Goal: Obtain resource: Download file/media

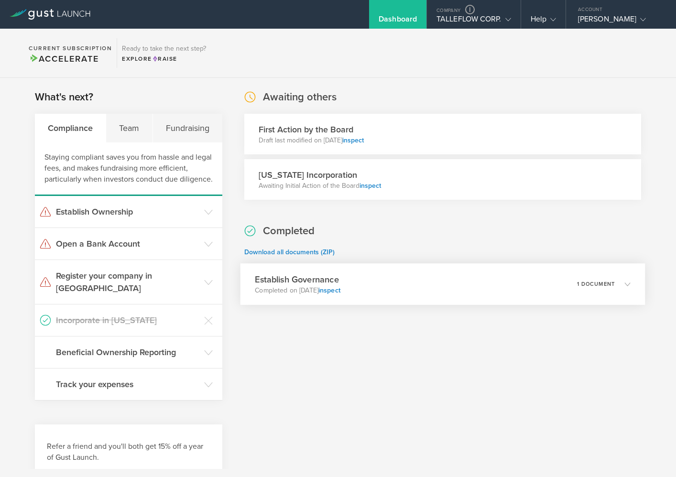
click at [296, 283] on h3 "Establish Governance" at bounding box center [298, 279] width 86 height 13
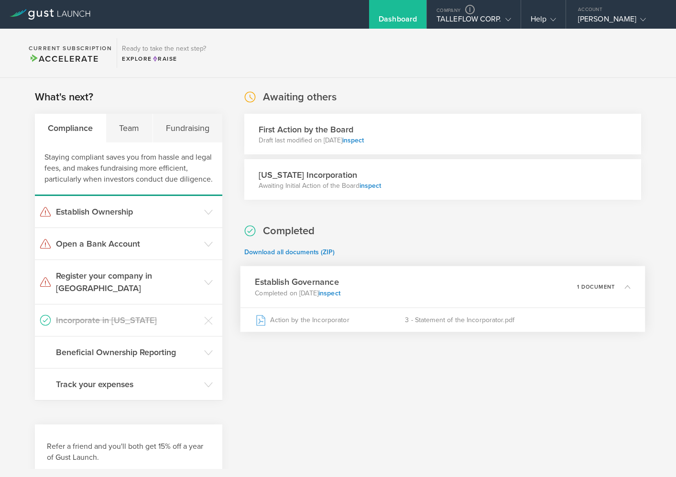
click at [296, 283] on h3 "Establish Governance" at bounding box center [298, 282] width 86 height 13
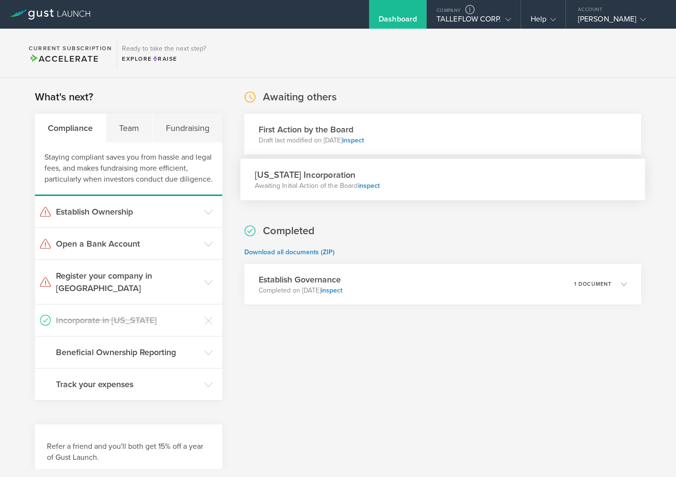
click at [308, 177] on h3 "[US_STATE] Incorporation" at bounding box center [317, 174] width 125 height 13
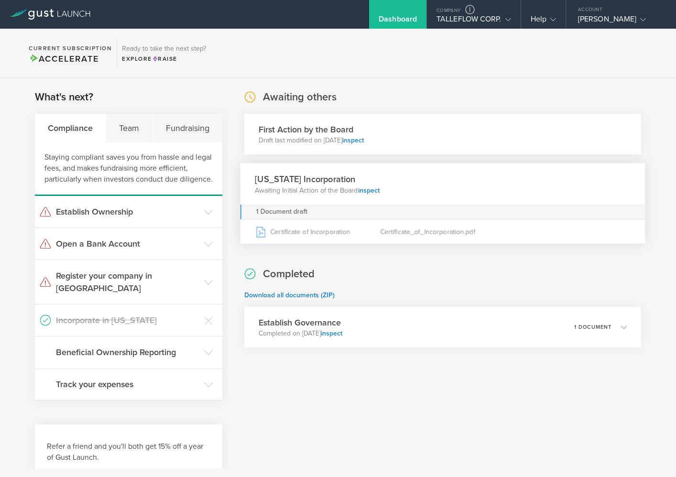
click at [308, 177] on h3 "[US_STATE] Incorporation" at bounding box center [317, 179] width 125 height 13
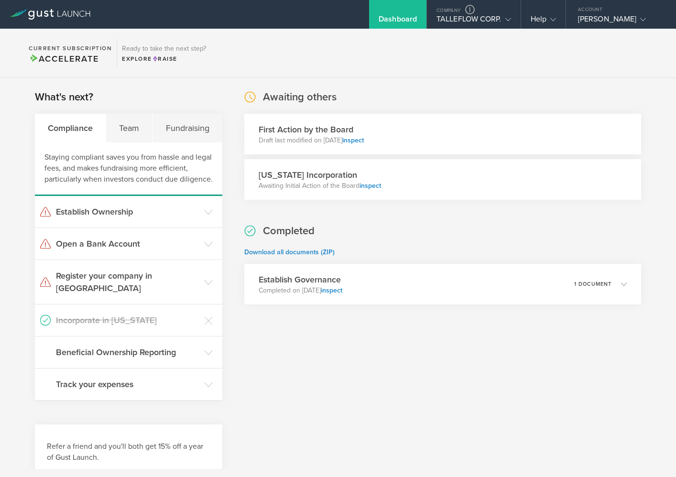
click at [316, 130] on h3 "First Action by the Board" at bounding box center [311, 129] width 105 height 12
click at [467, 10] on link at bounding box center [470, 10] width 10 height 10
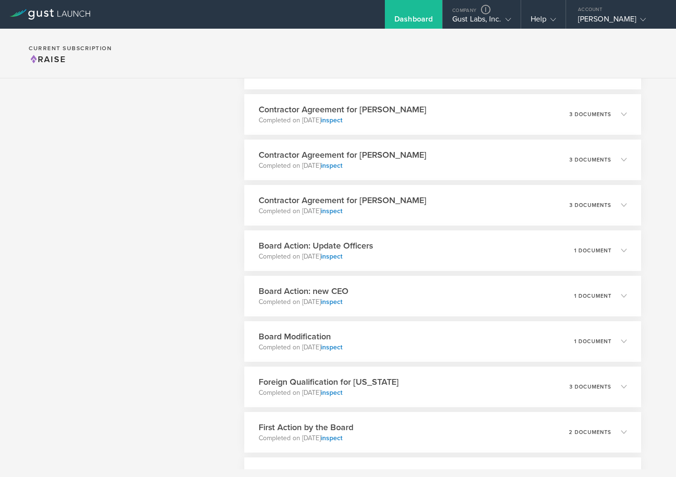
scroll to position [1549, 0]
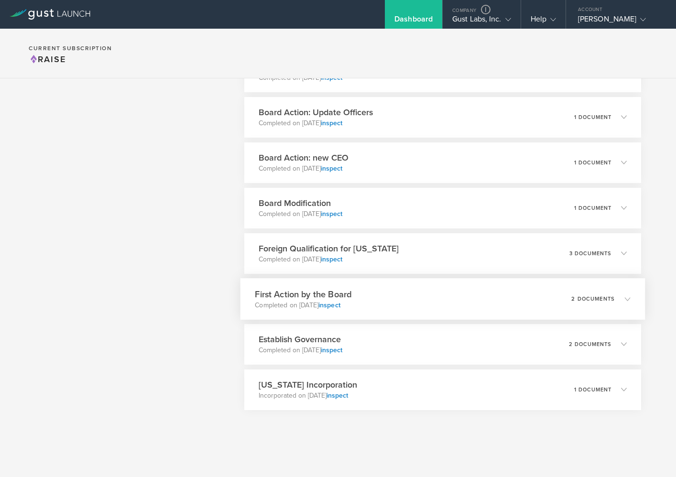
click at [286, 306] on p "Completed on [DATE] inspect" at bounding box center [303, 305] width 97 height 10
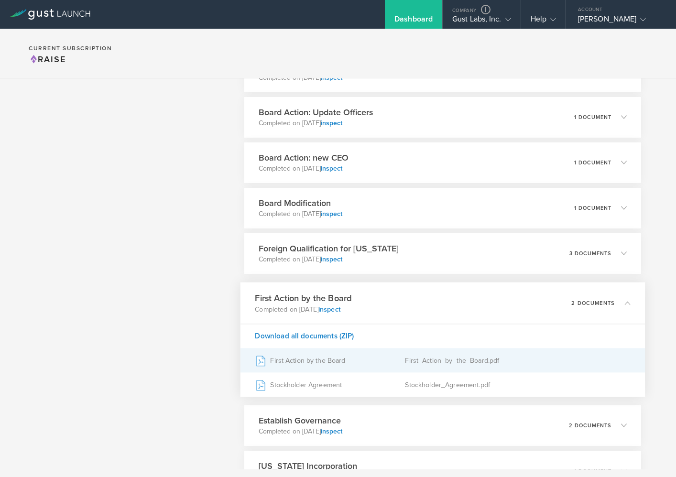
click at [299, 356] on div "First Action by the Board" at bounding box center [330, 360] width 150 height 24
